Goal: Communication & Community: Answer question/provide support

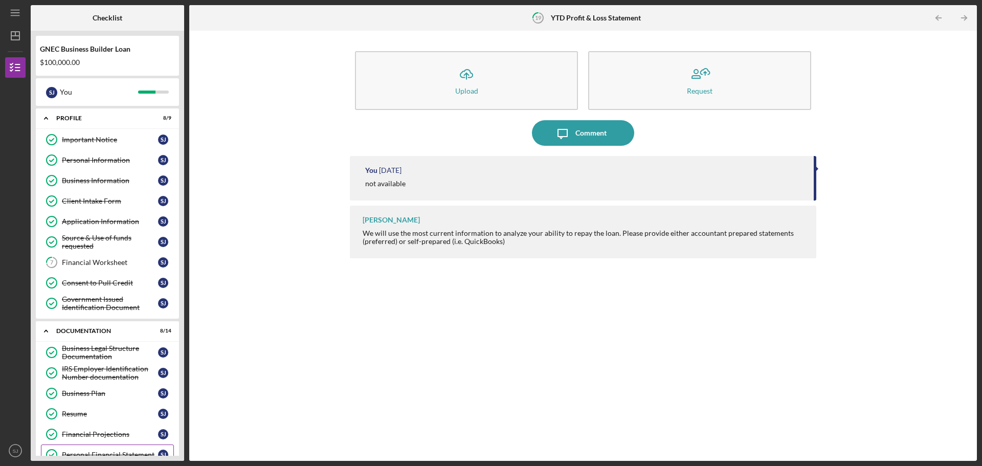
scroll to position [229, 0]
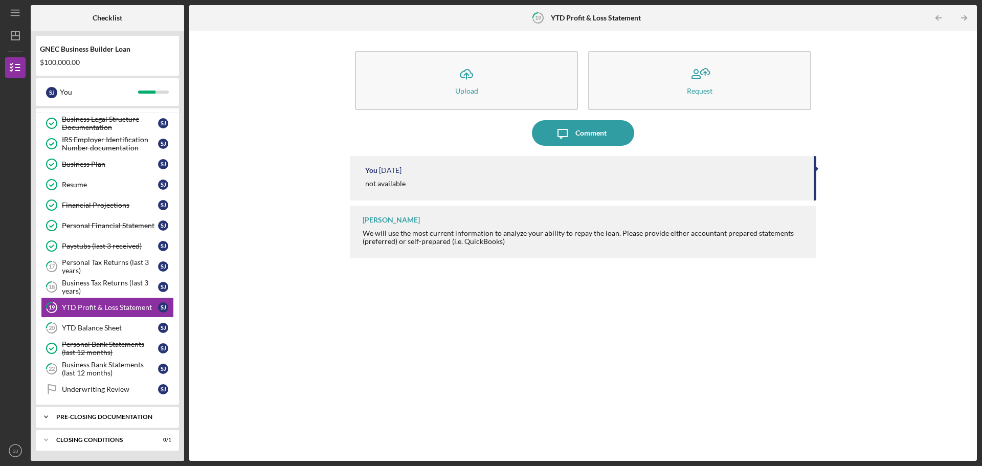
click at [62, 421] on div "Icon/Expander Pre-Closing Documentation 0 / 4" at bounding box center [107, 417] width 143 height 20
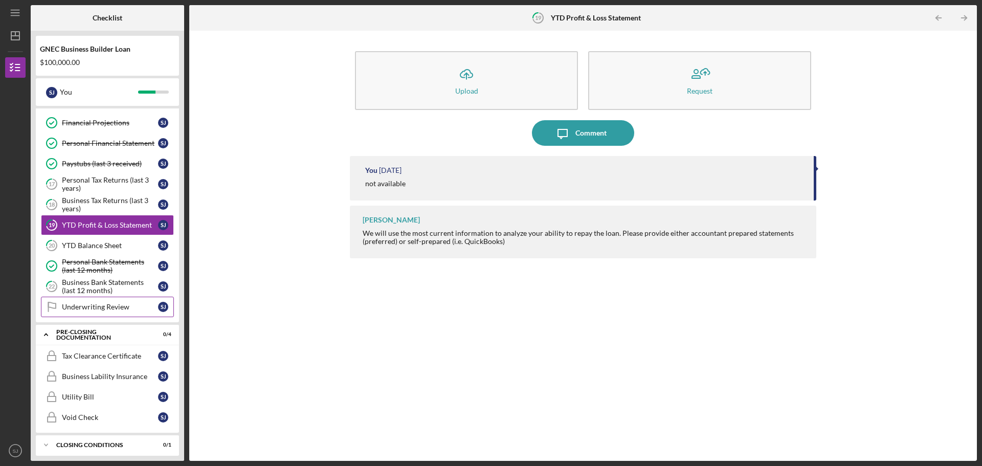
scroll to position [317, 0]
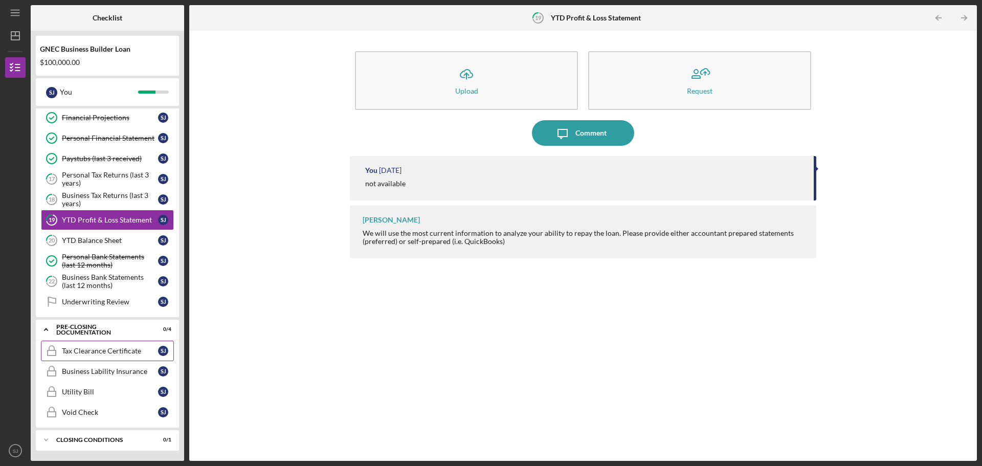
click at [119, 352] on div "Tax Clearance Certificate" at bounding box center [110, 351] width 96 height 8
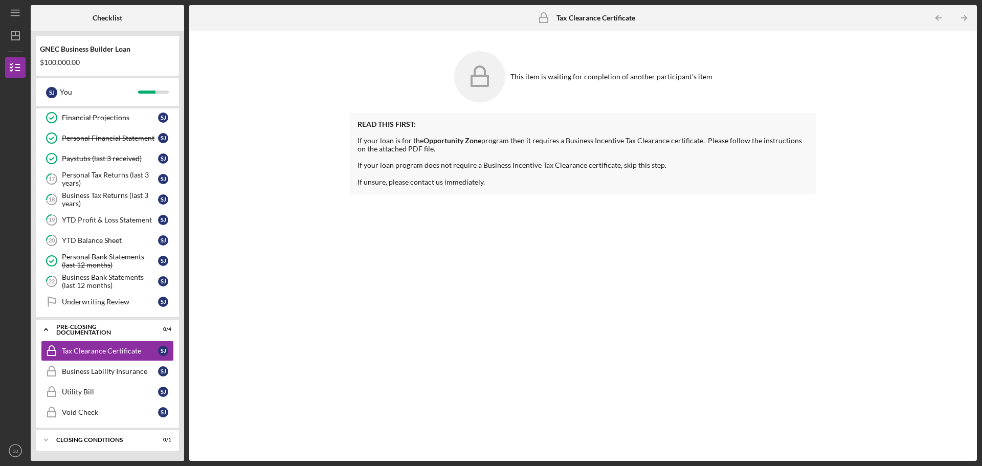
click at [502, 79] on icon at bounding box center [479, 76] width 51 height 51
click at [90, 305] on div "Underwriting Review" at bounding box center [110, 302] width 96 height 8
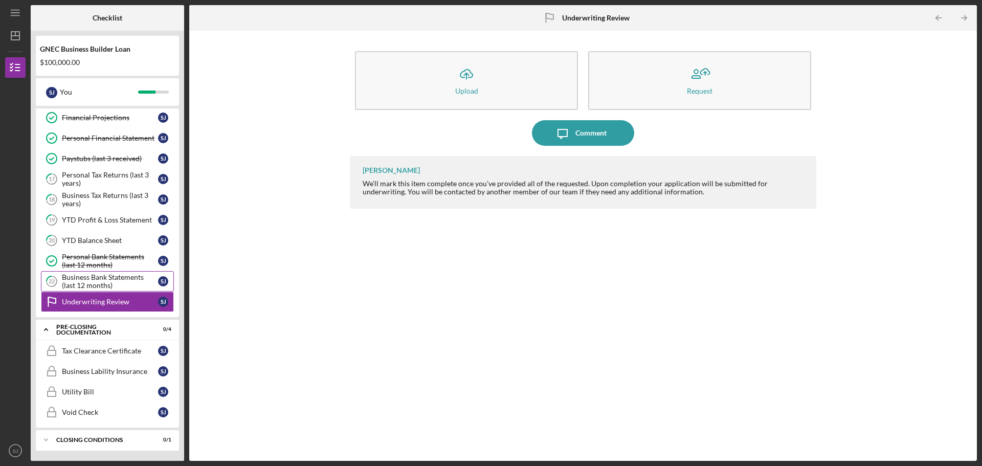
click at [100, 278] on div "Business Bank Statements (last 12 months)" at bounding box center [110, 281] width 96 height 16
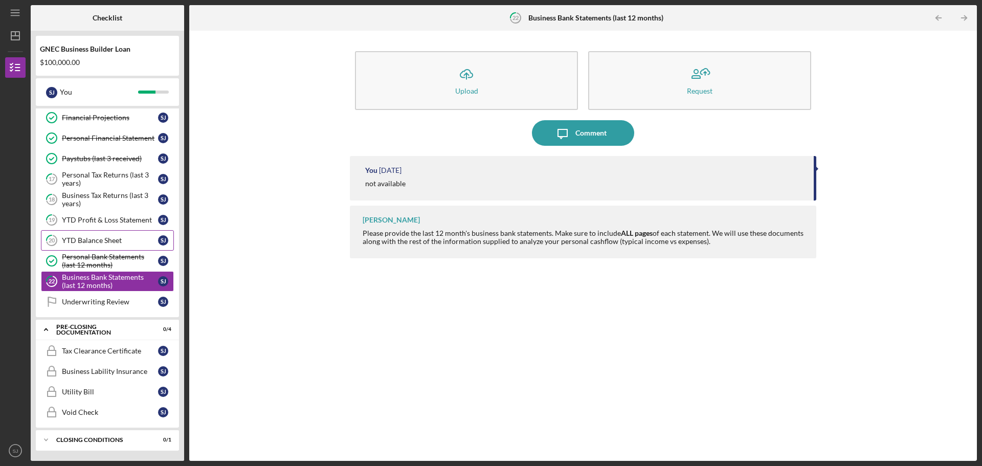
click at [98, 243] on div "YTD Balance Sheet" at bounding box center [110, 240] width 96 height 8
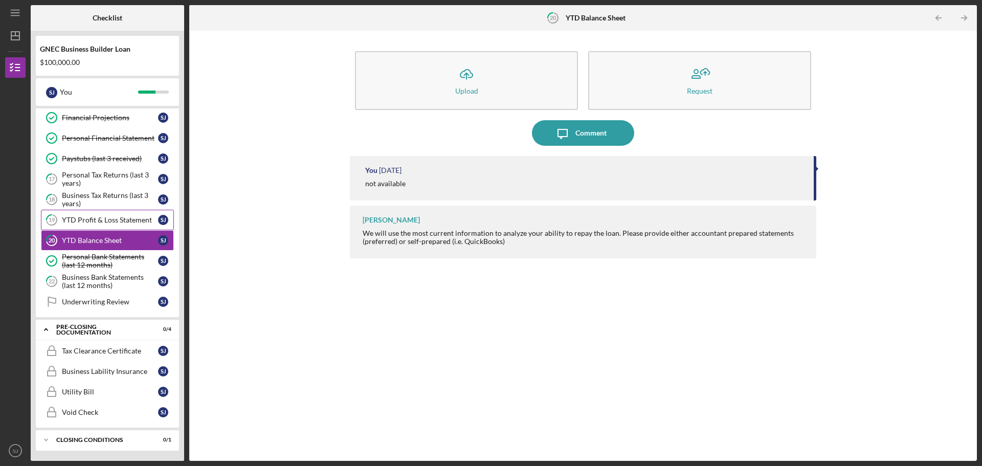
click at [102, 223] on div "YTD Profit & Loss Statement" at bounding box center [110, 220] width 96 height 8
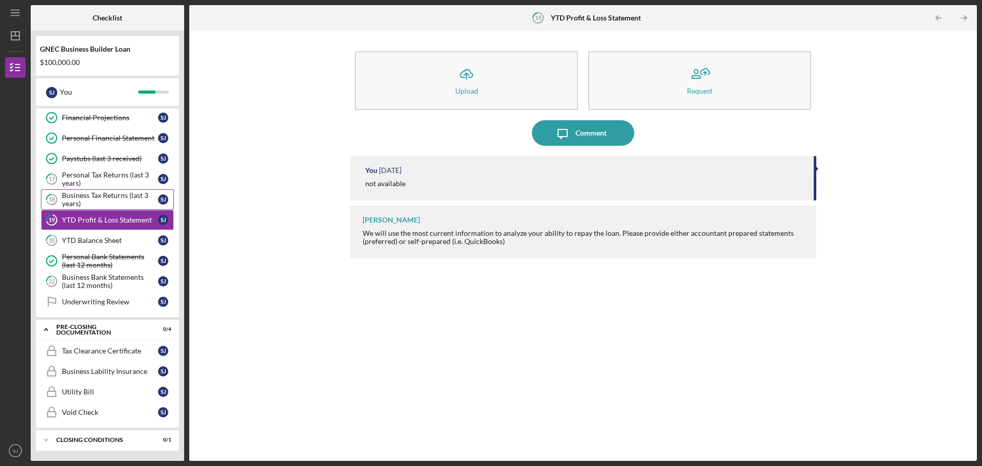
click at [101, 200] on div "Business Tax Returns (last 3 years)" at bounding box center [110, 199] width 96 height 16
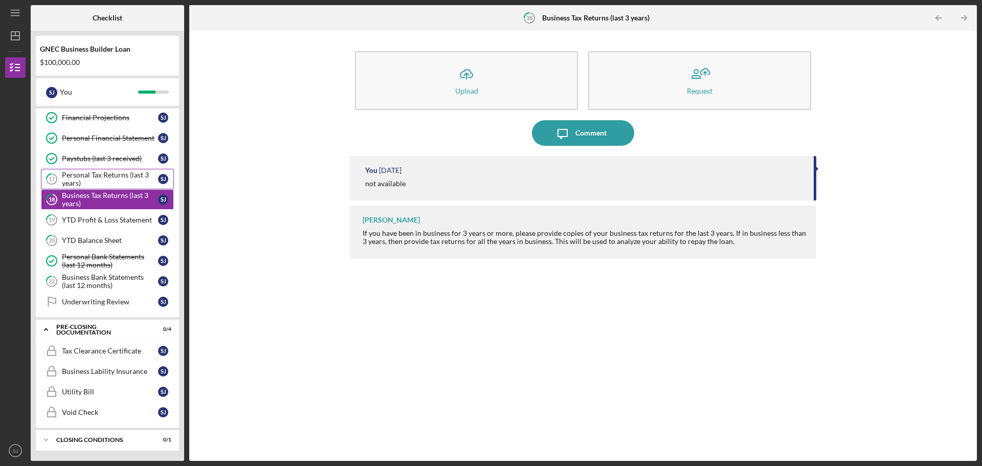
click at [102, 181] on div "Personal Tax Returns (last 3 years)" at bounding box center [110, 179] width 96 height 16
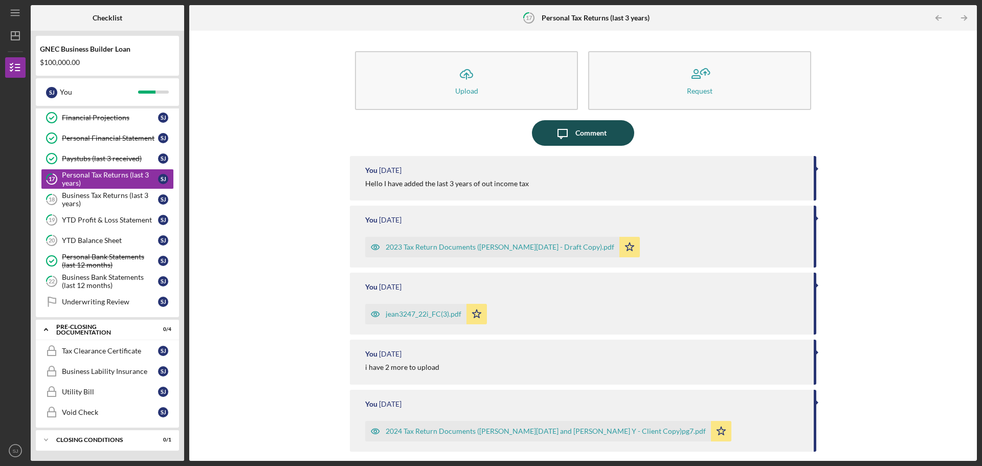
click at [584, 131] on div "Comment" at bounding box center [590, 133] width 31 height 26
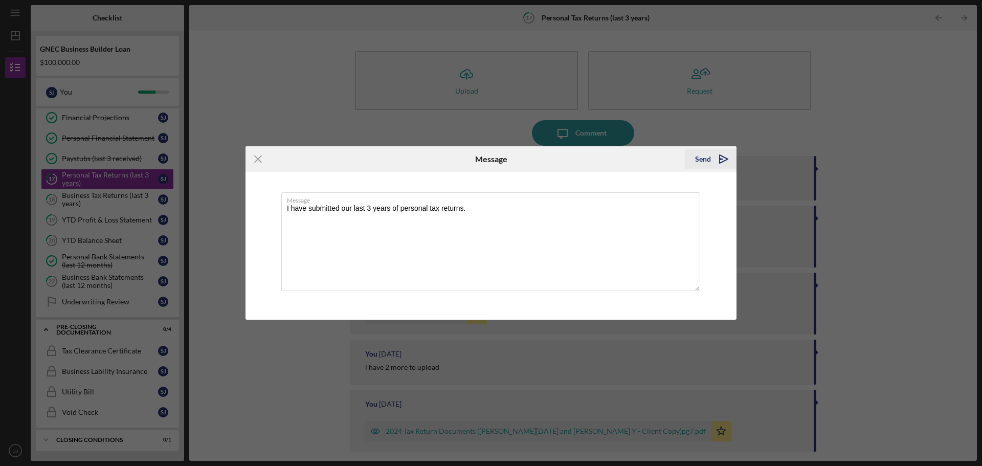
type textarea "I have submitted our last 3 years of personal tax returns."
click at [708, 159] on div "Send" at bounding box center [703, 159] width 16 height 20
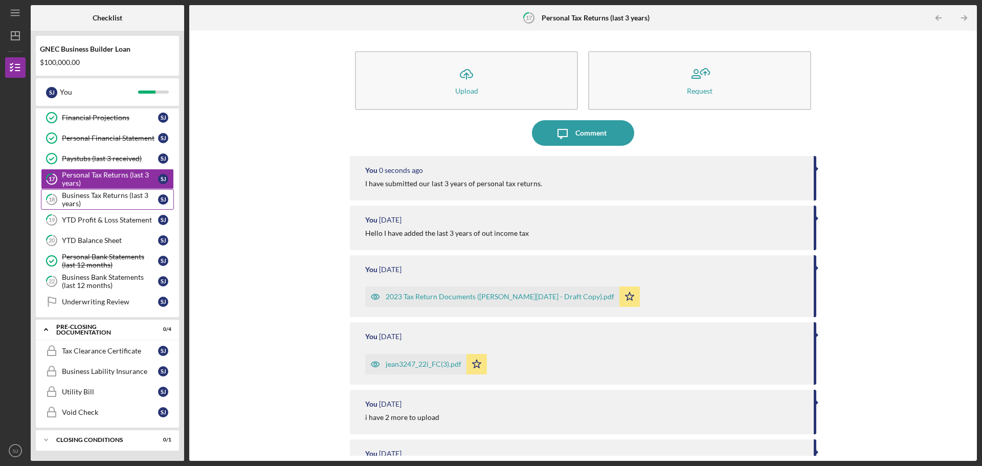
click at [110, 199] on div "Business Tax Returns (last 3 years)" at bounding box center [110, 199] width 96 height 16
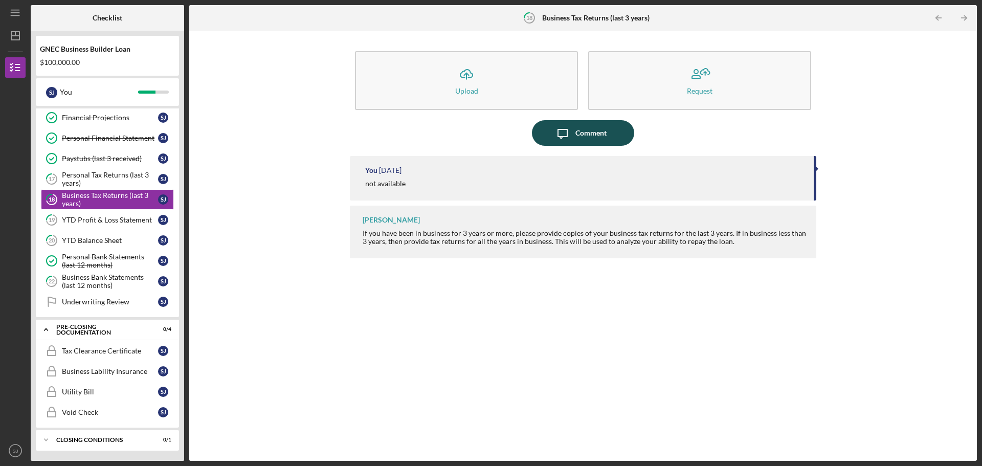
click at [579, 128] on div "Comment" at bounding box center [590, 133] width 31 height 26
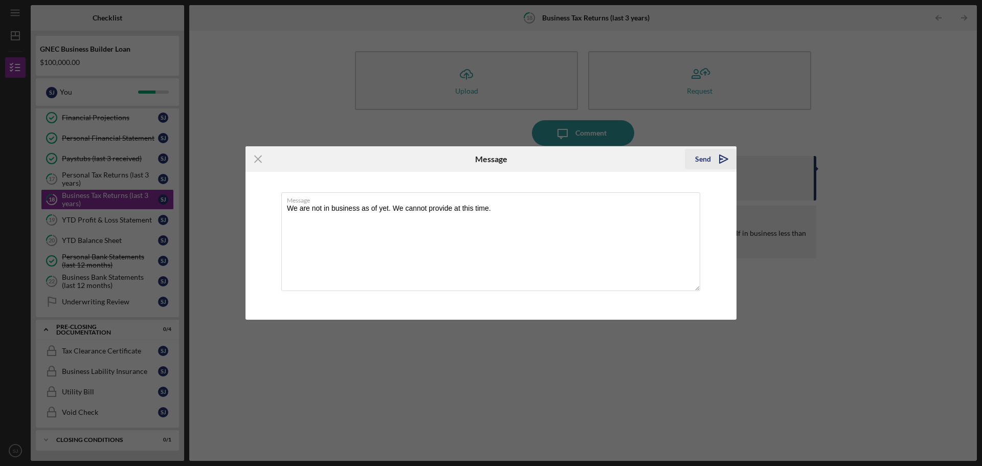
type textarea "We are not in business as of yet. We cannot provide at this time."
click at [708, 154] on div "Send" at bounding box center [703, 159] width 16 height 20
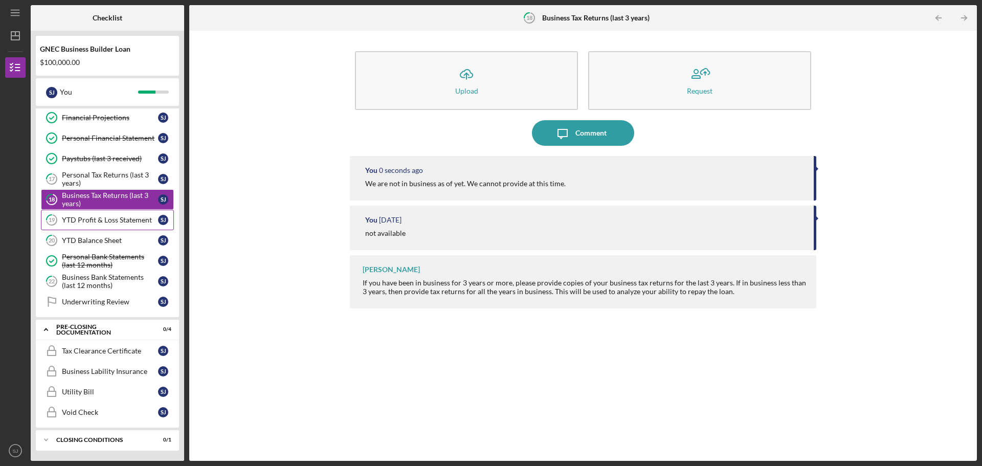
click at [95, 226] on link "19 YTD Profit & Loss Statement [PERSON_NAME]" at bounding box center [107, 220] width 133 height 20
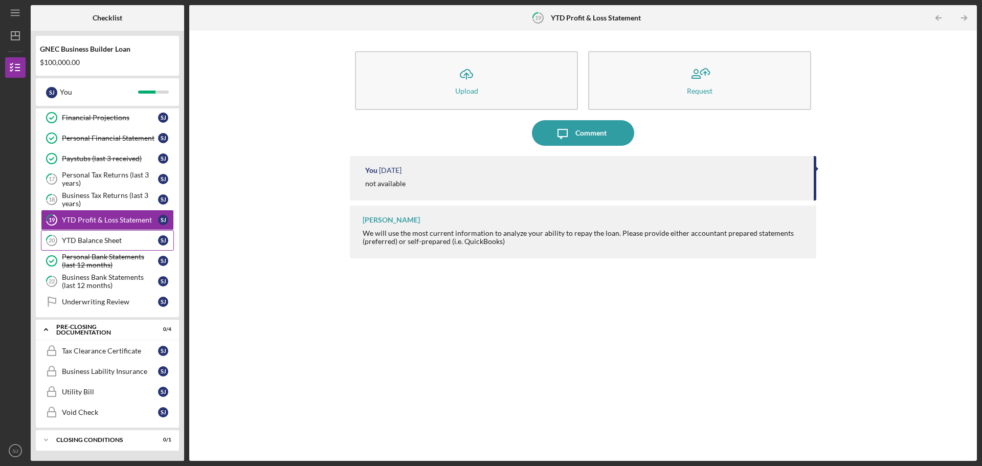
click at [94, 238] on div "YTD Balance Sheet" at bounding box center [110, 240] width 96 height 8
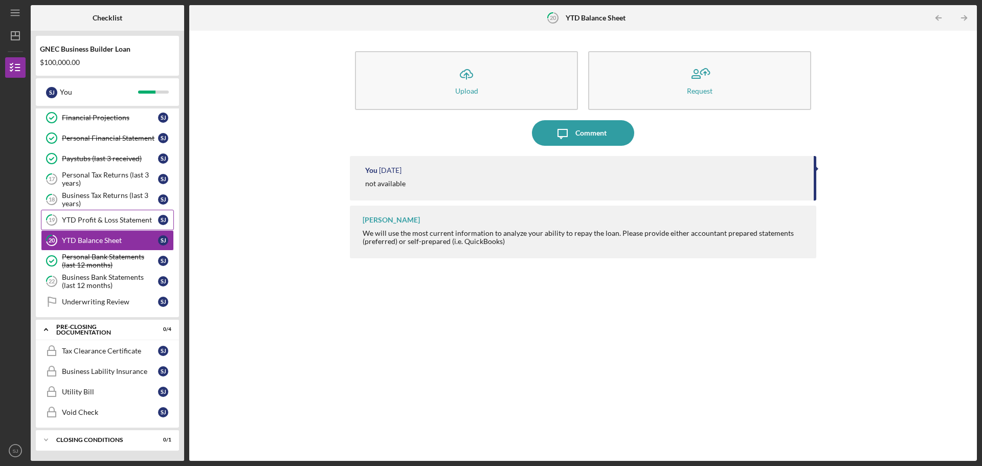
click at [104, 225] on link "19 YTD Profit & Loss Statement [PERSON_NAME]" at bounding box center [107, 220] width 133 height 20
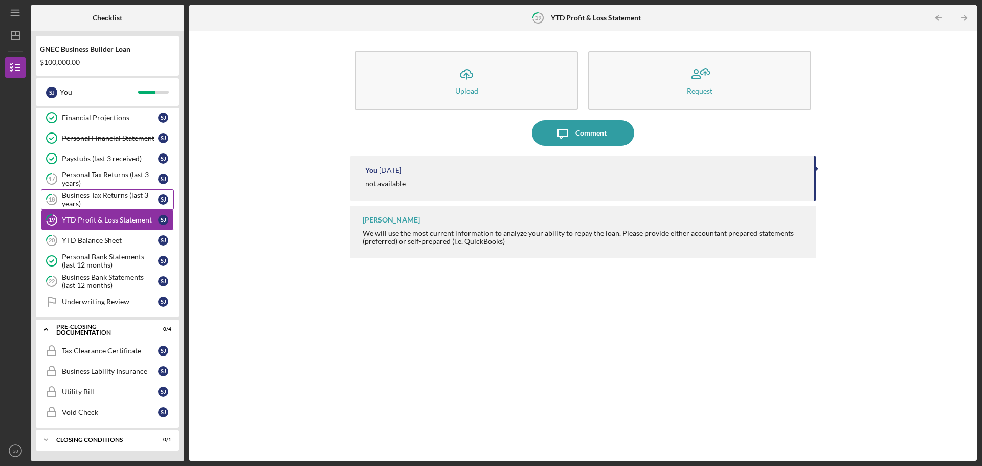
click at [105, 200] on div "Business Tax Returns (last 3 years)" at bounding box center [110, 199] width 96 height 16
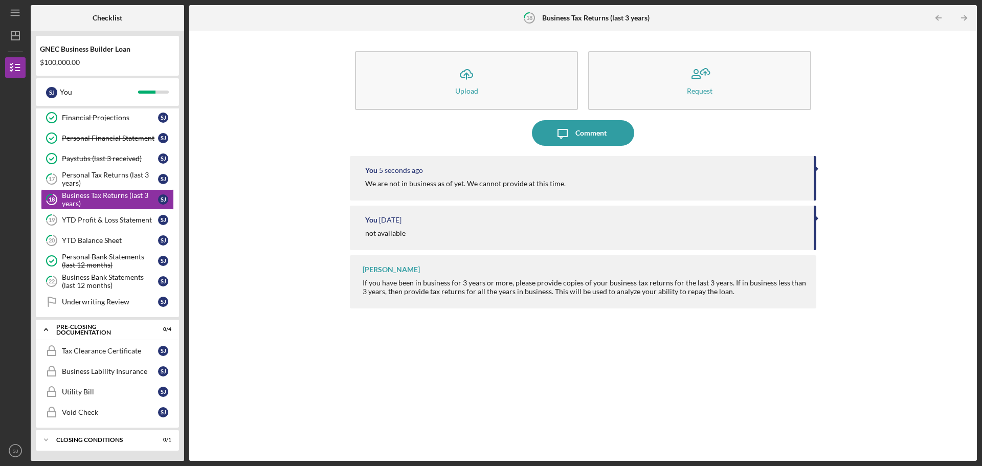
click at [413, 186] on div "We are not in business as of yet. We cannot provide at this time." at bounding box center [465, 184] width 200 height 8
copy div "We are not in business as of yet. We cannot provide at this time."
click at [114, 226] on link "19 YTD Profit & Loss Statement [PERSON_NAME]" at bounding box center [107, 220] width 133 height 20
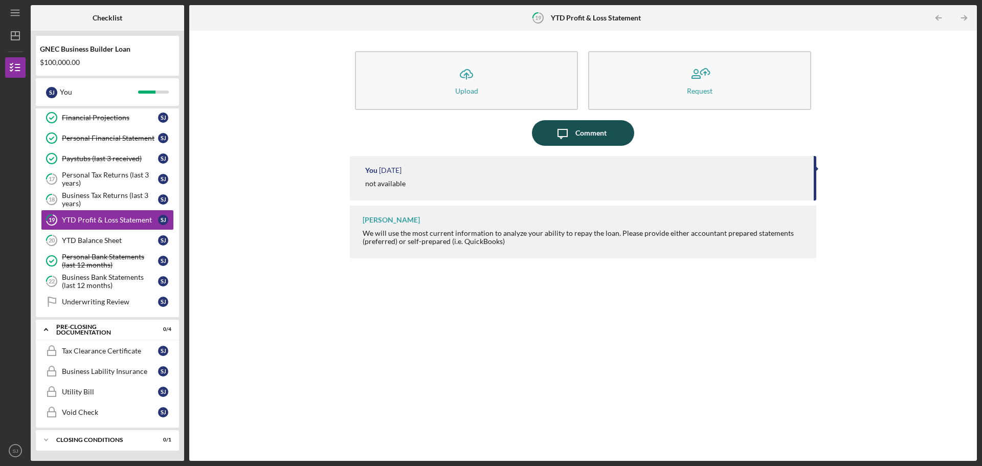
click at [575, 140] on div "Comment" at bounding box center [590, 133] width 31 height 26
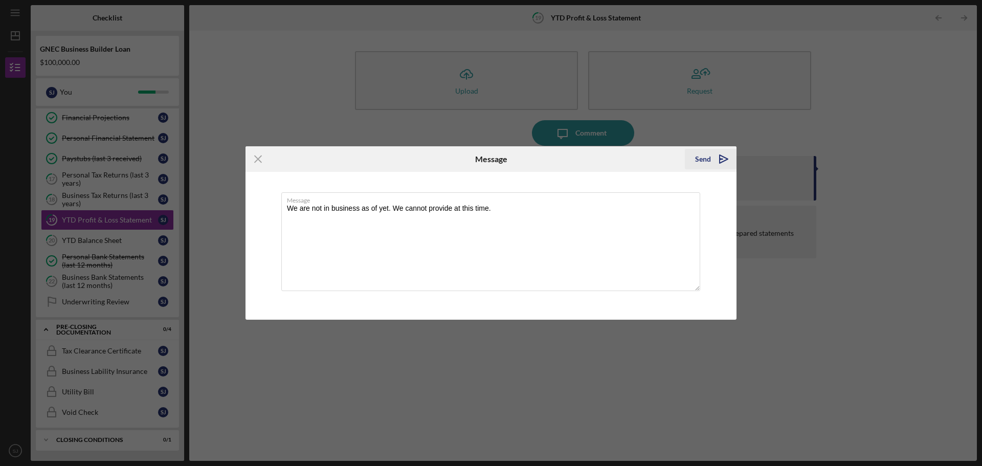
type textarea "We are not in business as of yet. We cannot provide at this time."
click at [709, 158] on div "Send" at bounding box center [703, 159] width 16 height 20
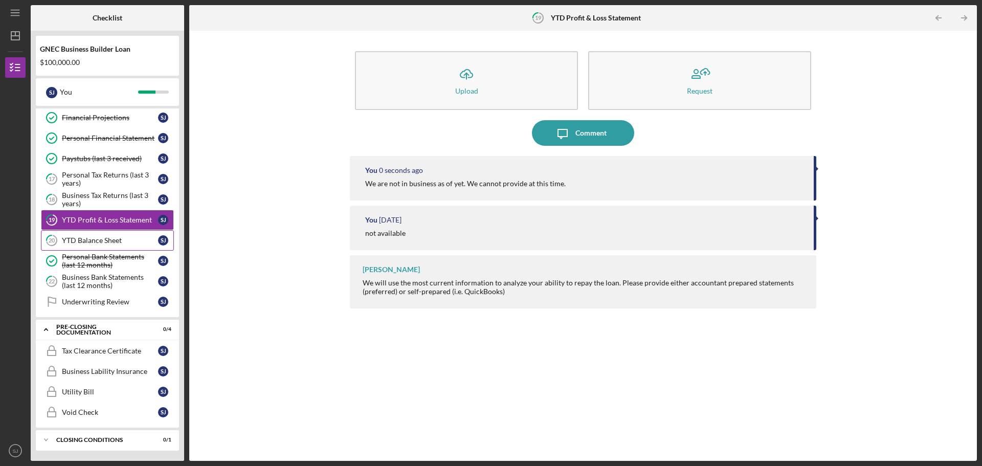
click at [84, 232] on link "20 YTD Balance Sheet [PERSON_NAME]" at bounding box center [107, 240] width 133 height 20
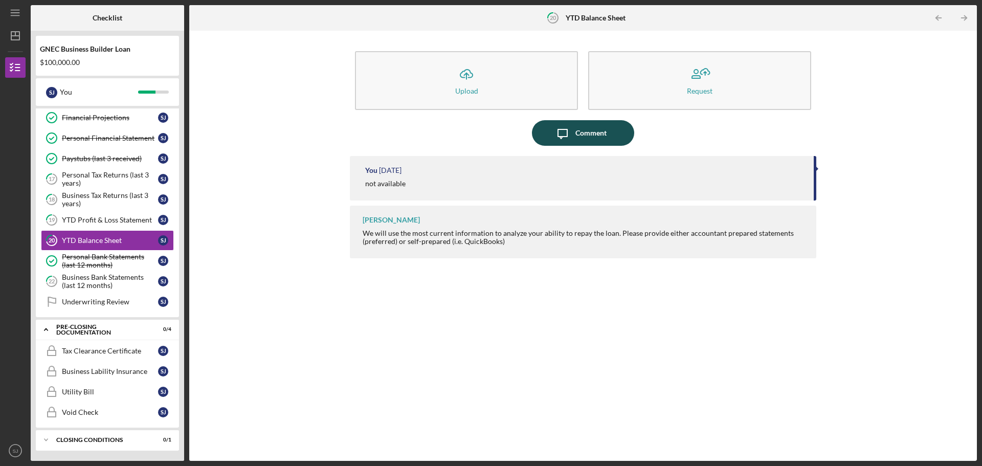
click at [569, 128] on icon "Icon/Message" at bounding box center [563, 133] width 26 height 26
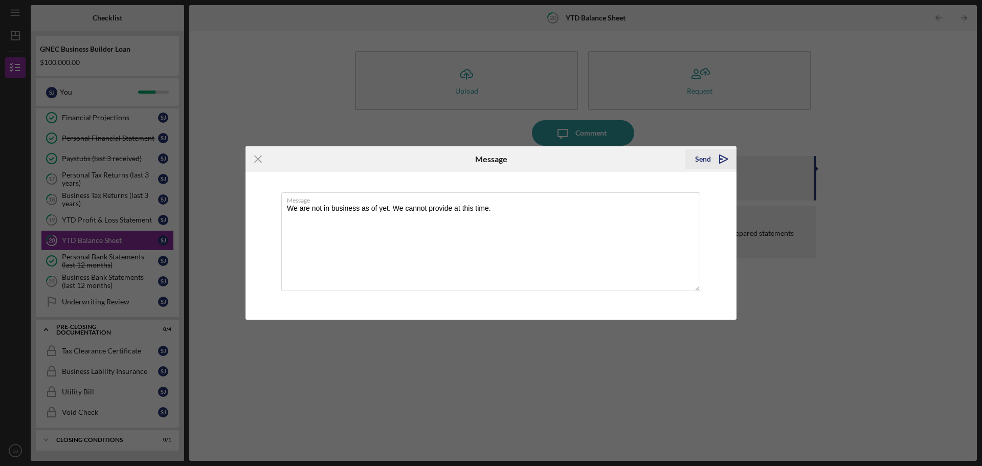
type textarea "We are not in business as of yet. We cannot provide at this time."
click at [715, 157] on icon "Icon/icon-invite-send" at bounding box center [724, 159] width 26 height 26
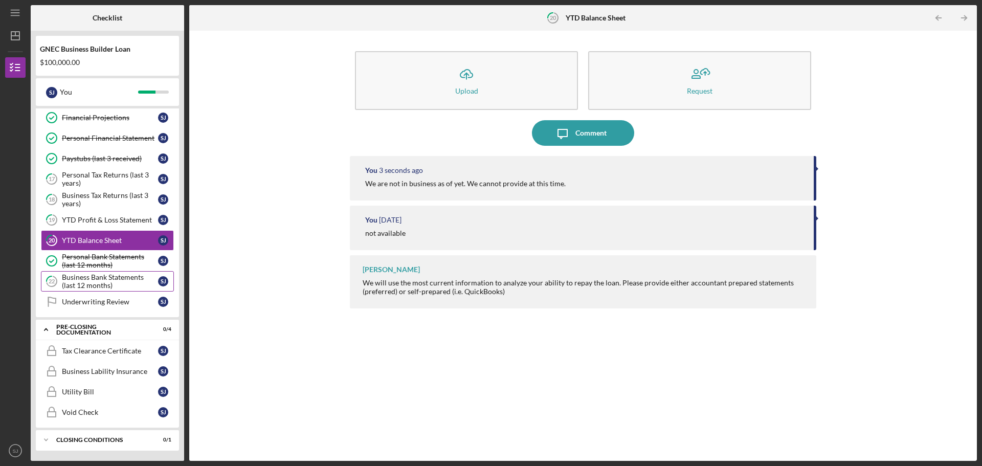
click at [108, 283] on div "Business Bank Statements (last 12 months)" at bounding box center [110, 281] width 96 height 16
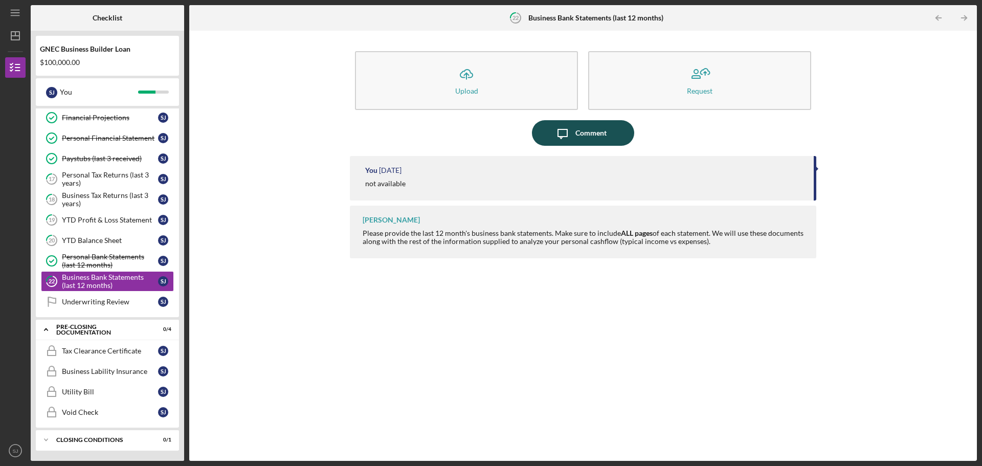
click at [572, 130] on icon "Icon/Message" at bounding box center [563, 133] width 26 height 26
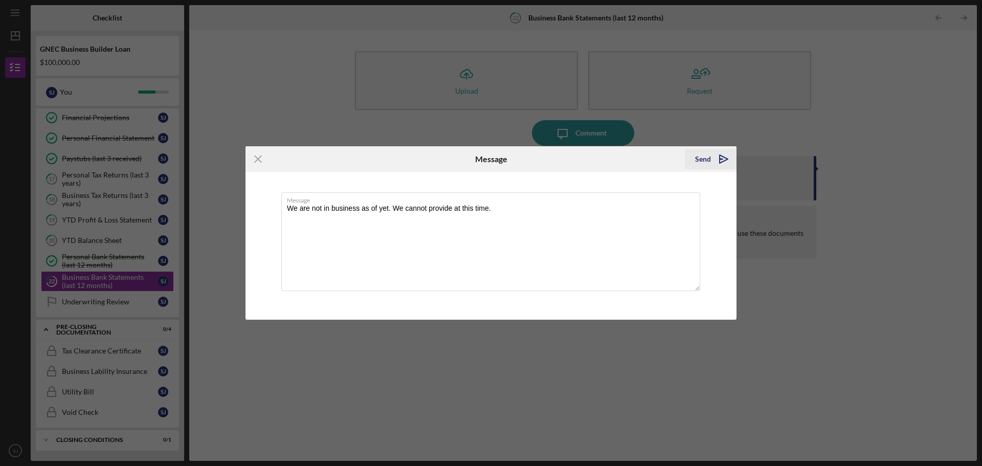
type textarea "We are not in business as of yet. We cannot provide at this time."
click at [708, 159] on div "Send" at bounding box center [703, 159] width 16 height 20
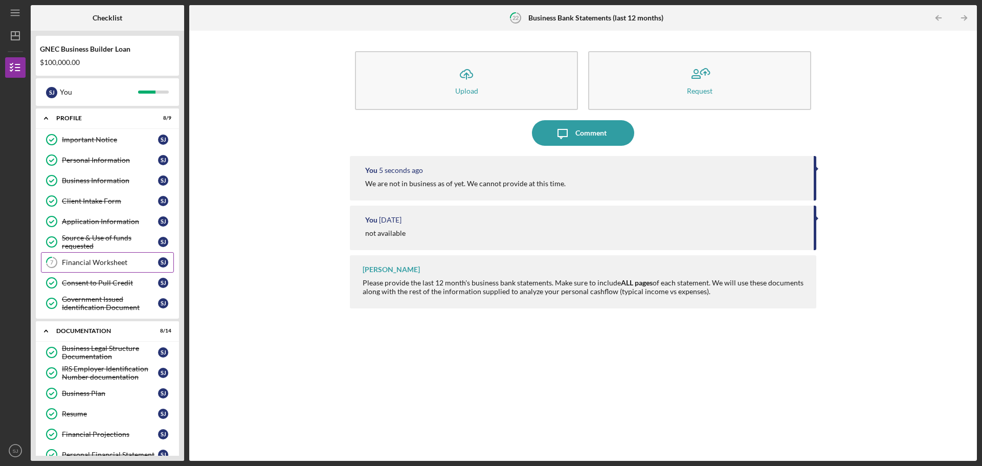
click at [108, 256] on link "7 Financial Worksheet [PERSON_NAME]" at bounding box center [107, 262] width 133 height 20
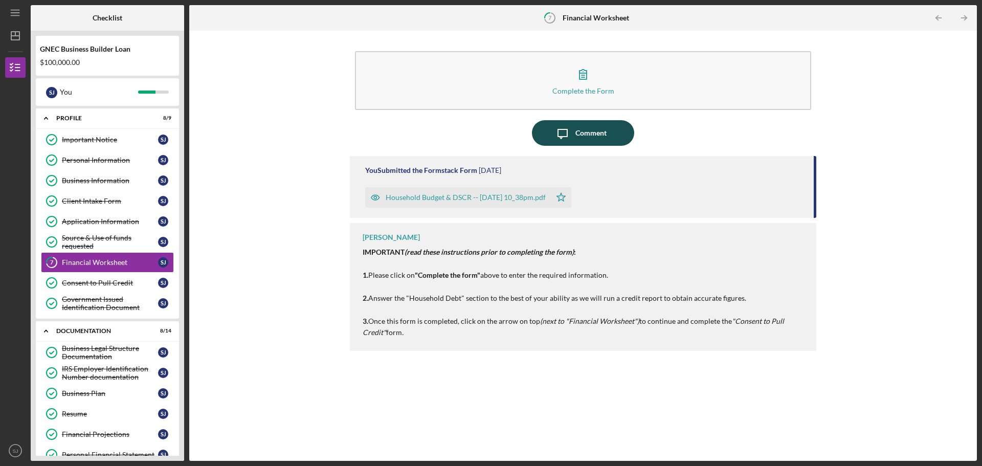
click at [596, 138] on div "Comment" at bounding box center [590, 133] width 31 height 26
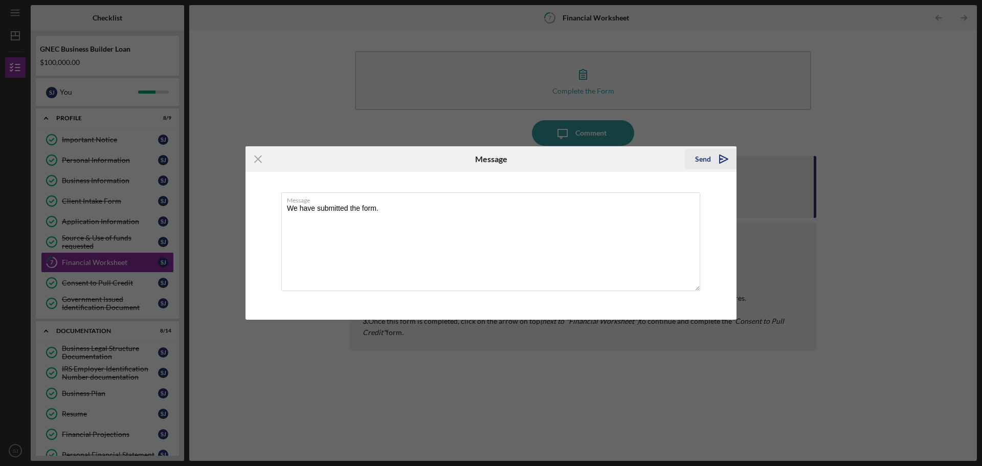
type textarea "We have submitted the form."
click at [718, 153] on icon "Icon/icon-invite-send" at bounding box center [724, 159] width 26 height 26
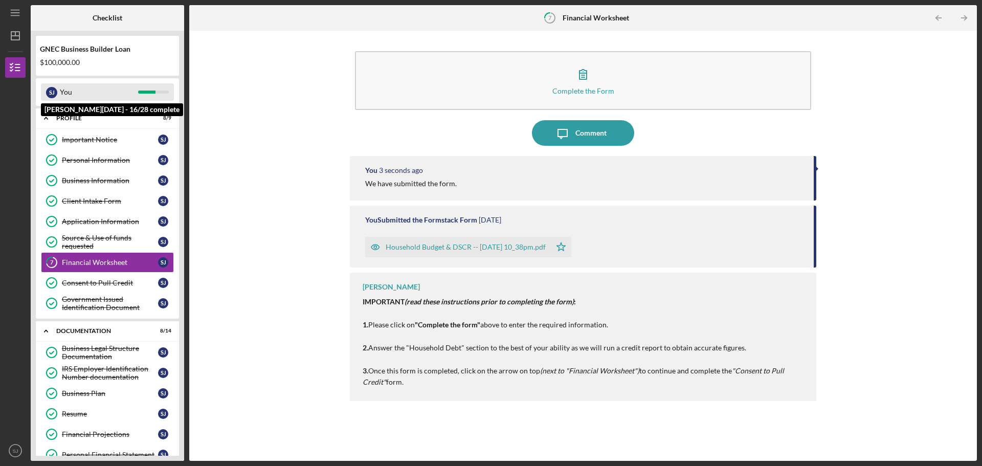
click at [98, 91] on div "You" at bounding box center [99, 91] width 78 height 17
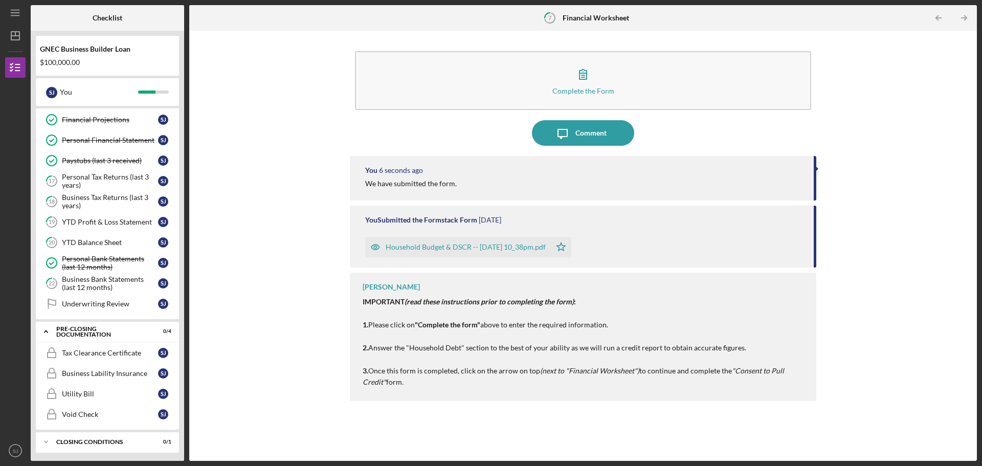
scroll to position [317, 0]
